Goal: Find contact information: Find contact information

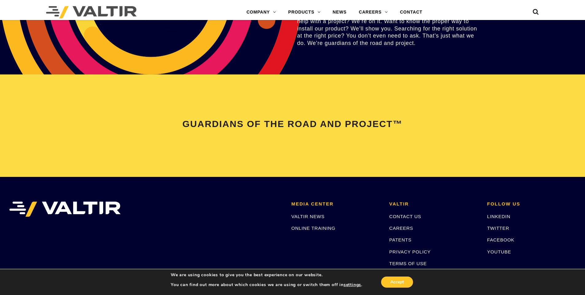
scroll to position [1290, 0]
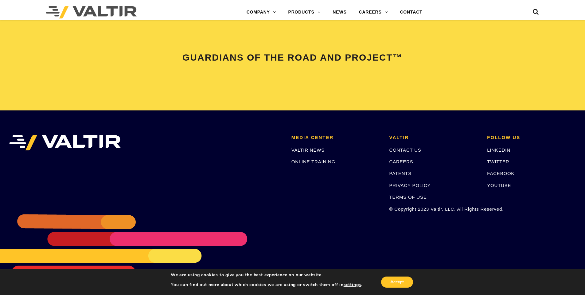
click at [454, 206] on p "© Copyright 2023 Valtir, LLC. All Rights Reserved." at bounding box center [434, 208] width 89 height 7
click at [416, 147] on link "CONTACT US" at bounding box center [406, 149] width 32 height 5
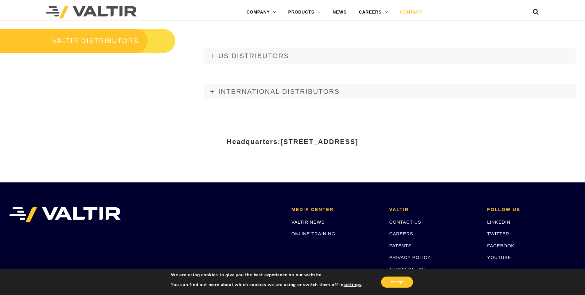
scroll to position [799, 0]
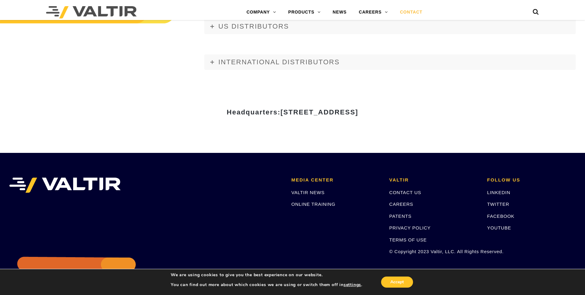
click at [299, 108] on div at bounding box center [292, 106] width 359 height 5
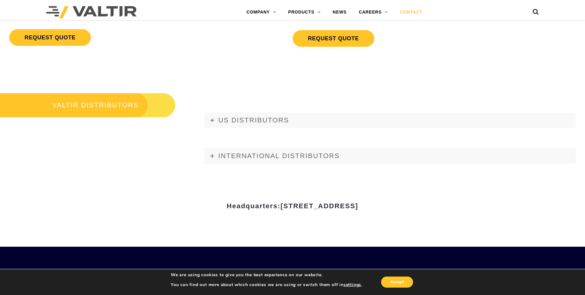
scroll to position [645, 0]
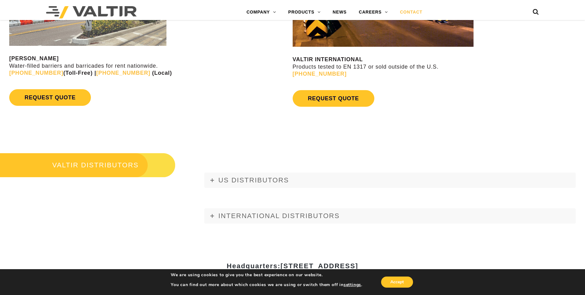
click at [214, 116] on div "VALTIR RENTALS Water-filled barriers and barricades for rent nationwide. (888) …" at bounding box center [146, 36] width 293 height 164
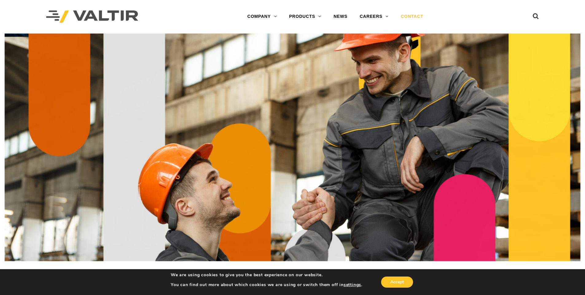
scroll to position [0, 0]
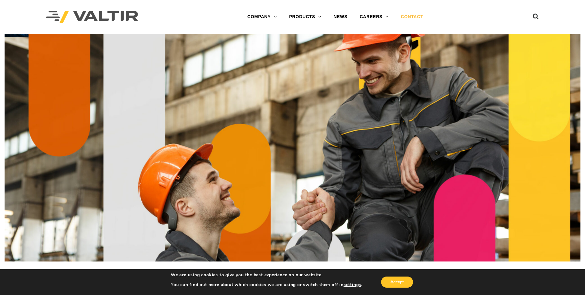
click at [409, 17] on link "CONTACT" at bounding box center [412, 17] width 35 height 12
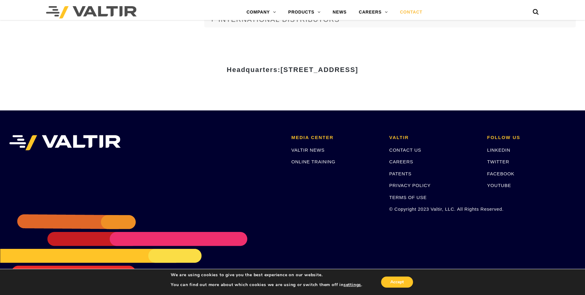
scroll to position [849, 0]
click at [354, 69] on span "[STREET_ADDRESS]" at bounding box center [320, 70] width 78 height 8
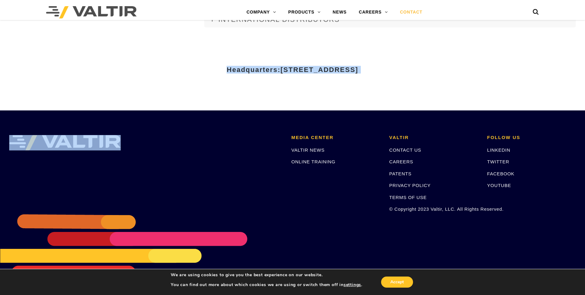
click at [354, 69] on span "[STREET_ADDRESS]" at bounding box center [320, 70] width 78 height 8
click at [440, 72] on h3 "Headquarters: [STREET_ADDRESS]" at bounding box center [292, 69] width 359 height 7
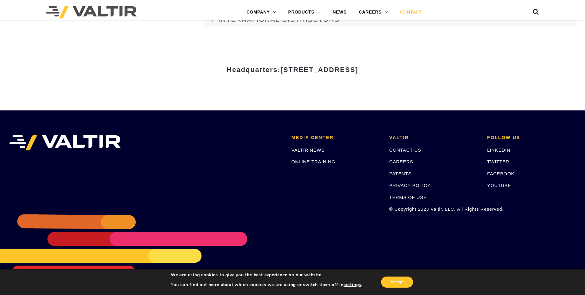
drag, startPoint x: 390, startPoint y: 69, endPoint x: 218, endPoint y: 73, distance: 172.1
click at [218, 73] on h3 "Headquarters: [STREET_ADDRESS]" at bounding box center [292, 69] width 359 height 7
copy strong "[STREET_ADDRESS]"
